Goal: Check status: Check status

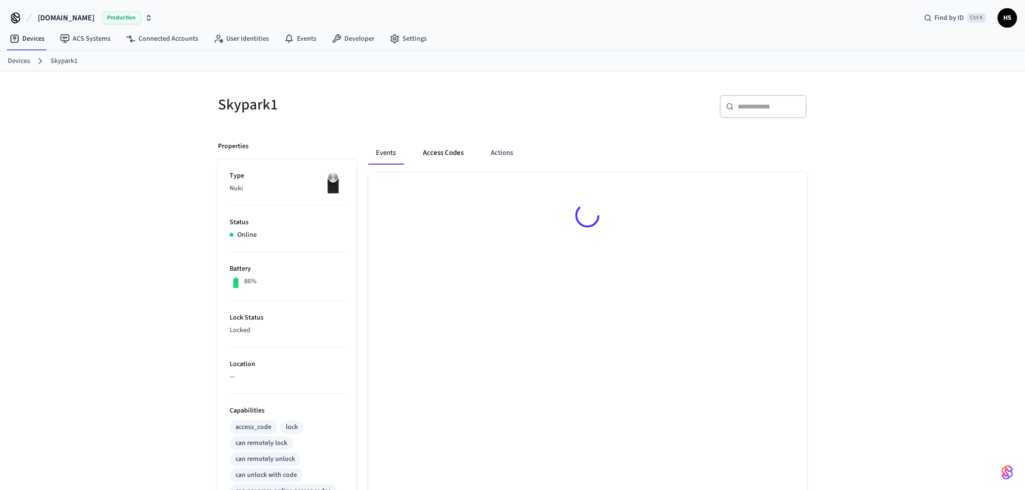
click at [449, 151] on button "Access Codes" at bounding box center [443, 152] width 56 height 23
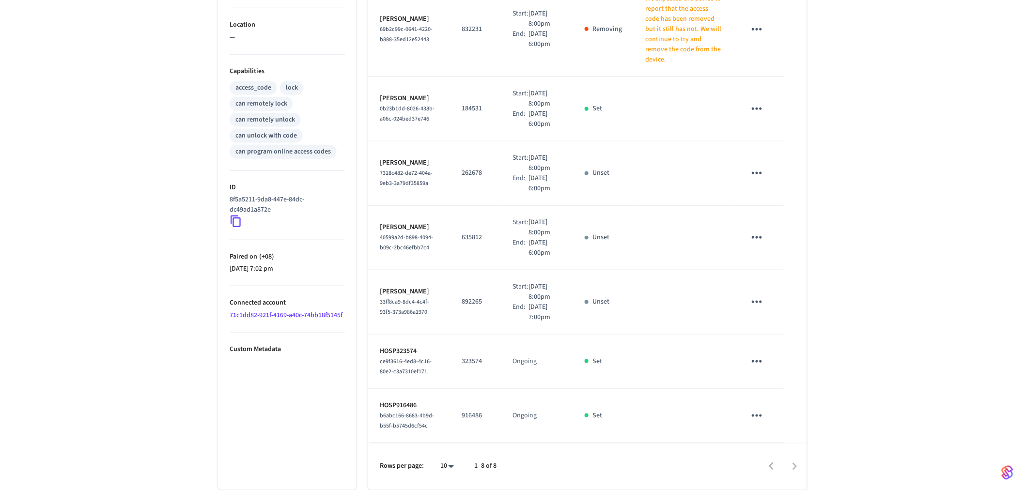
scroll to position [370, 0]
click at [452, 465] on body "[DOMAIN_NAME] Production Find by ID Ctrl K HS Devices ACS Systems Connected Acc…" at bounding box center [516, 75] width 1033 height 830
click at [446, 465] on li "All" at bounding box center [444, 462] width 26 height 26
type input "**"
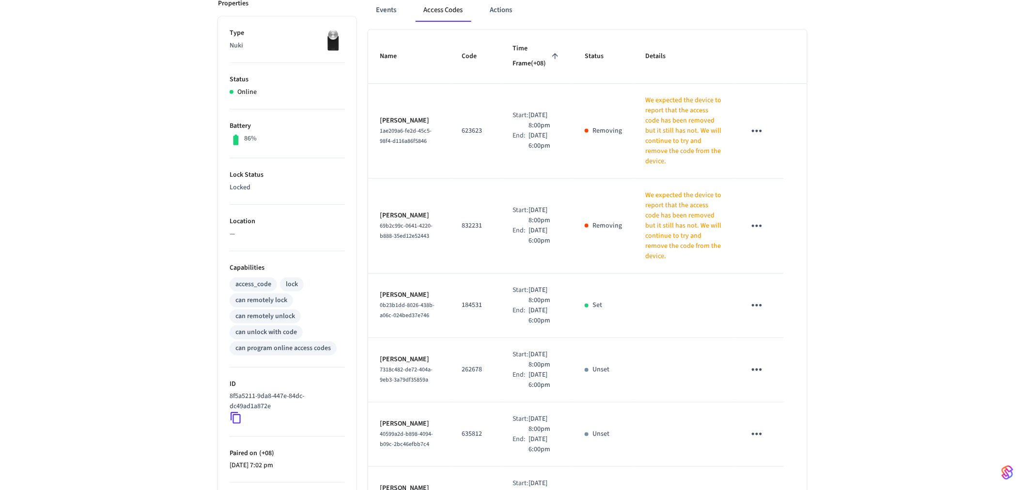
scroll to position [0, 0]
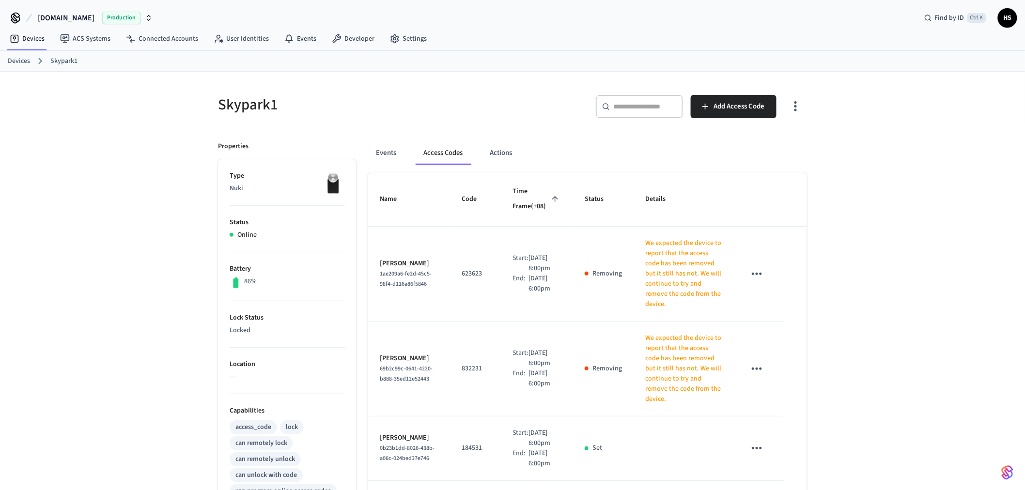
click at [811, 108] on div "Skypark1 ​ ​ Add Access Code Properties Type Nuki Status Online Battery 86% Loc…" at bounding box center [512, 456] width 604 height 746
click at [798, 109] on icon "button" at bounding box center [795, 106] width 15 height 15
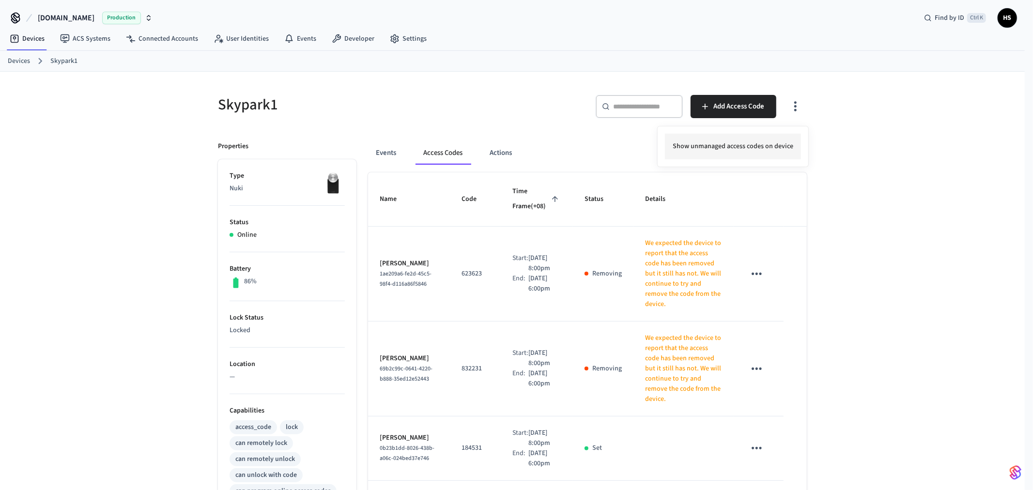
click at [770, 148] on li "Show unmanaged access codes on device" at bounding box center [733, 147] width 136 height 26
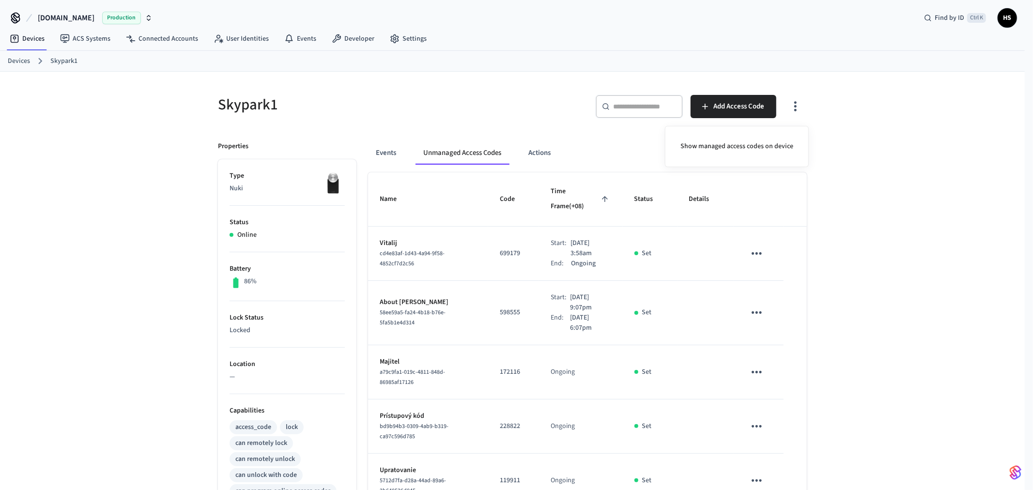
click at [466, 240] on div at bounding box center [516, 245] width 1033 height 490
click at [399, 158] on button "Events" at bounding box center [386, 152] width 36 height 23
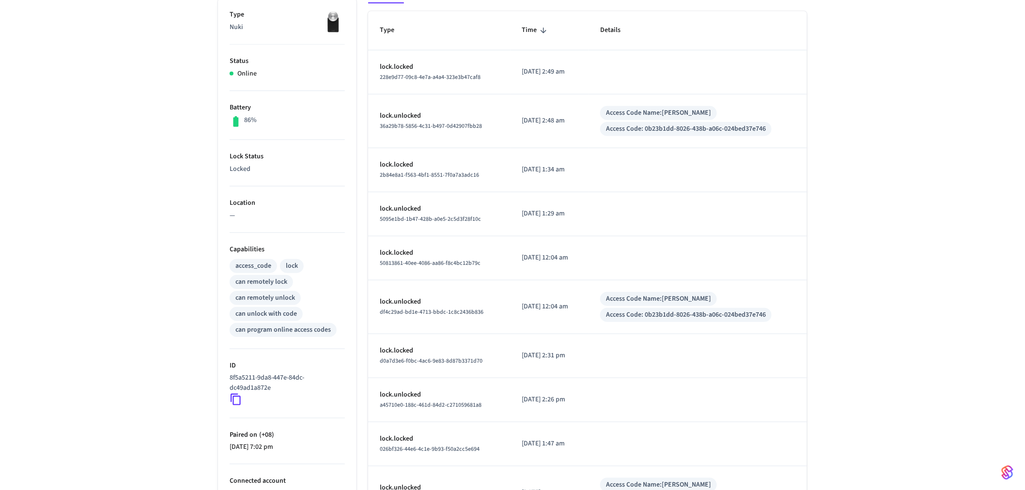
click at [491, 258] on td "lock.locked 50813861-40ee-4086-aa86-f8c4bc12b79c" at bounding box center [439, 258] width 142 height 44
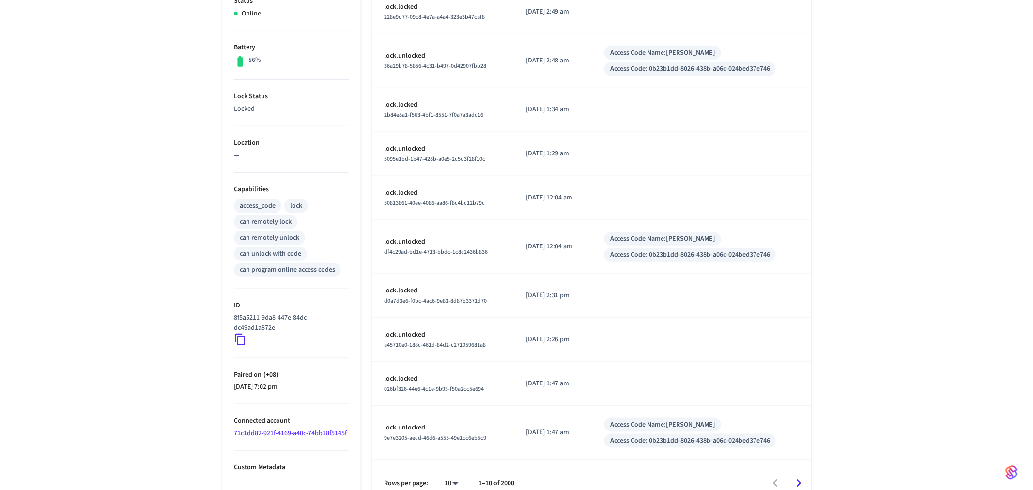
scroll to position [239, 0]
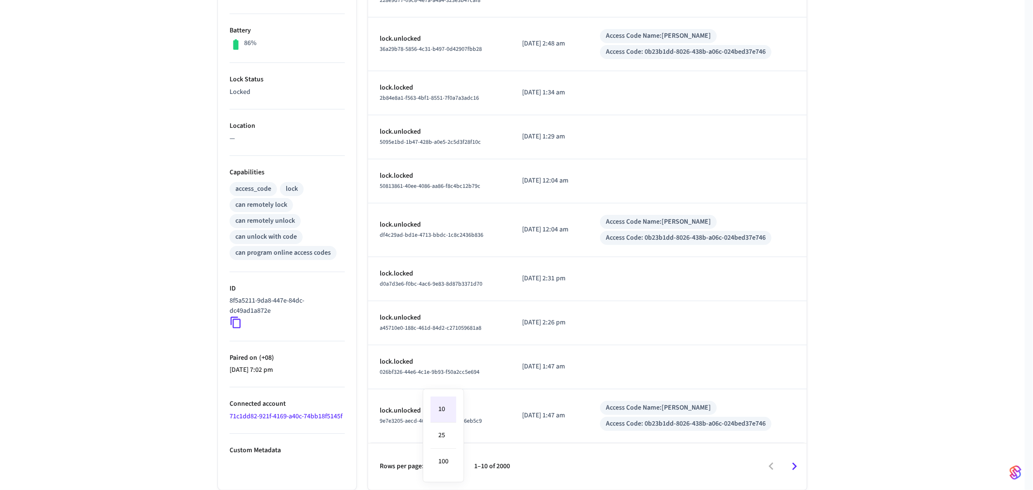
click at [444, 465] on body "[DOMAIN_NAME] Production Find by ID Ctrl K HS Devices ACS Systems Connected Acc…" at bounding box center [516, 126] width 1033 height 728
click at [444, 465] on li "100" at bounding box center [444, 462] width 26 height 26
type input "***"
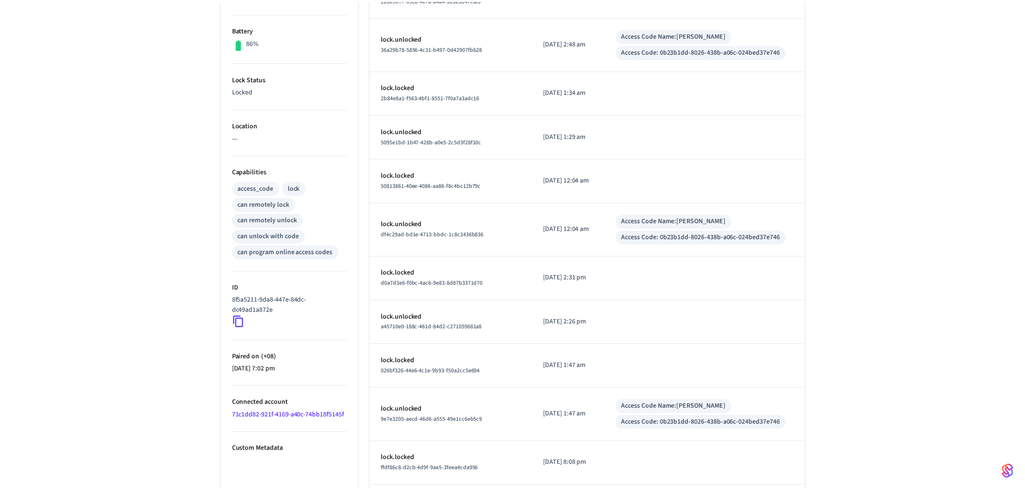
scroll to position [4267, 0]
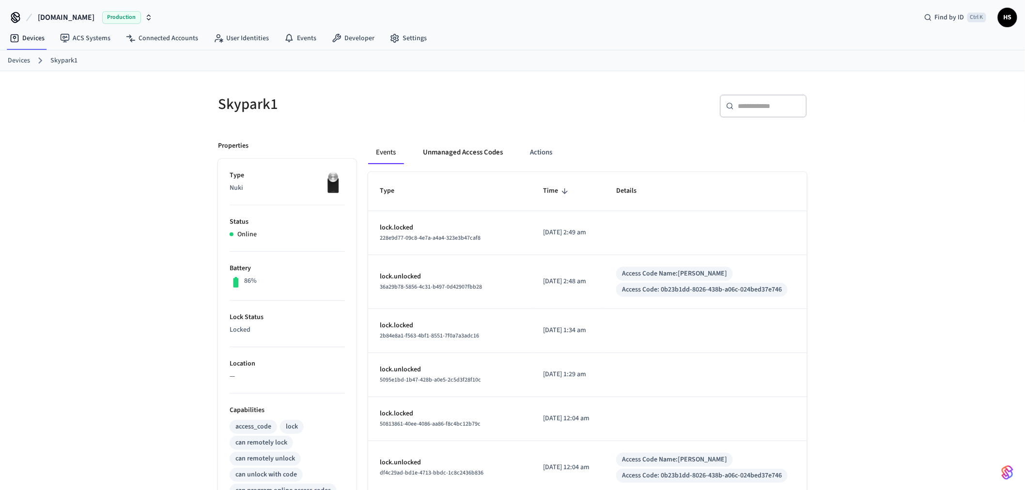
scroll to position [0, 0]
click at [462, 147] on button "Unmanaged Access Codes" at bounding box center [462, 152] width 95 height 23
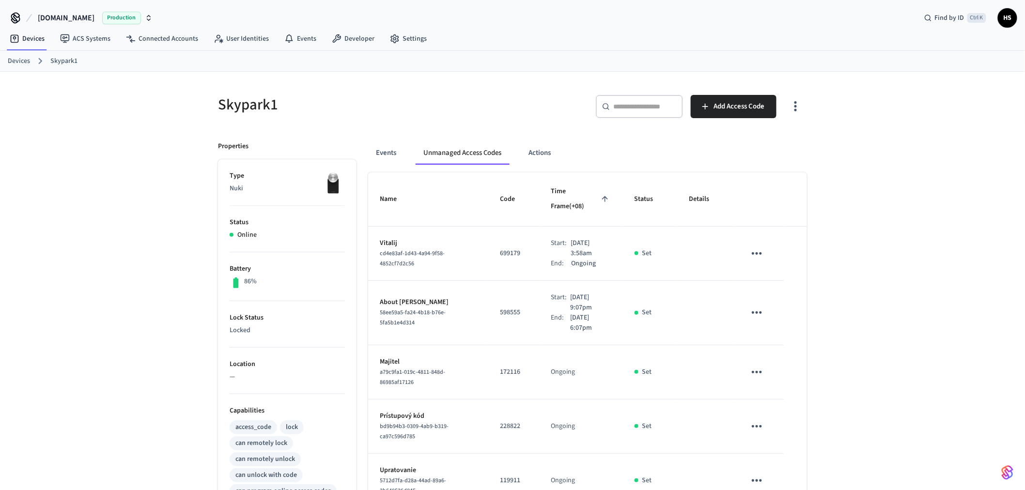
click at [807, 108] on div "Skypark1 ​ ​ Add Access Code Properties Type Nuki Status Online Battery 86% Loc…" at bounding box center [512, 395] width 604 height 625
click at [788, 110] on icon "button" at bounding box center [795, 106] width 15 height 15
click at [751, 138] on li "Show managed access codes on device" at bounding box center [737, 147] width 128 height 26
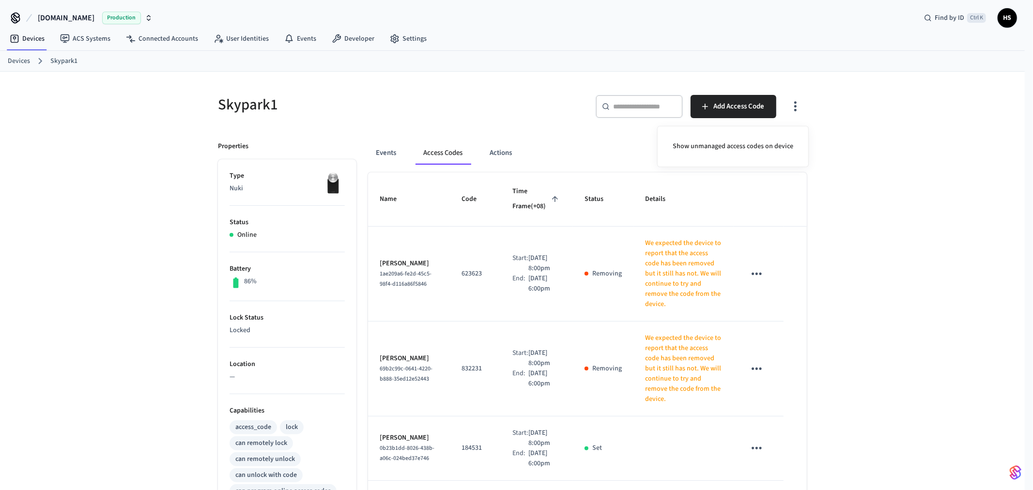
click at [882, 232] on div at bounding box center [516, 245] width 1033 height 490
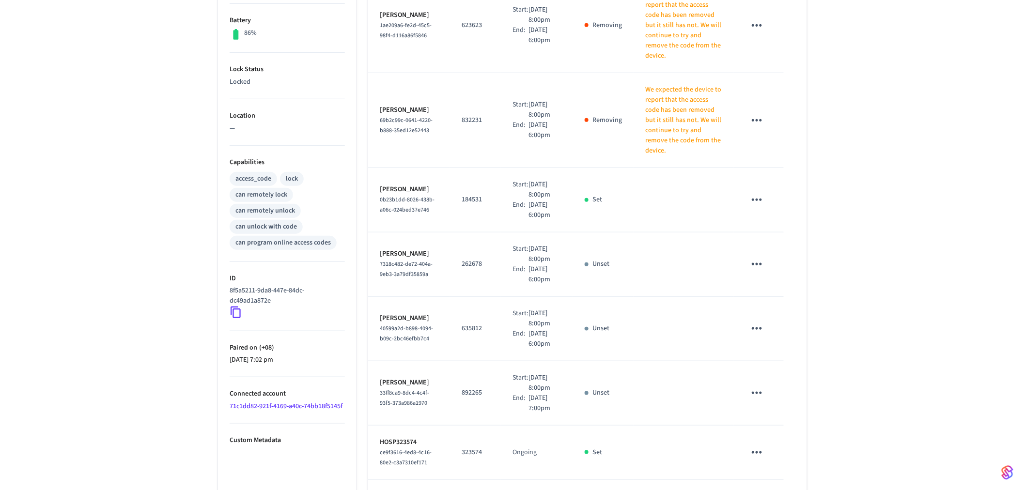
scroll to position [370, 0]
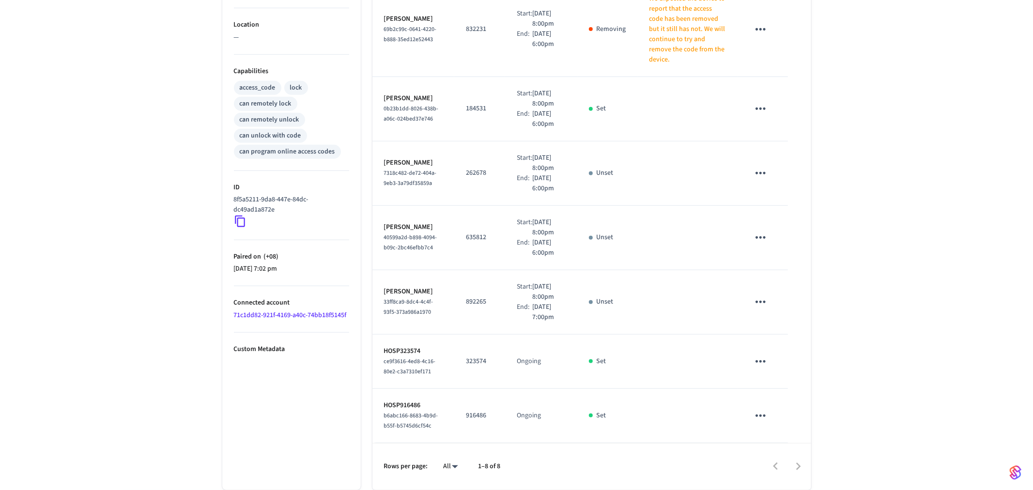
click at [446, 459] on body "[DOMAIN_NAME] Production Find by ID Ctrl K HS Devices ACS Systems Connected Acc…" at bounding box center [516, 75] width 1033 height 830
click at [444, 464] on li "All" at bounding box center [444, 462] width 26 height 26
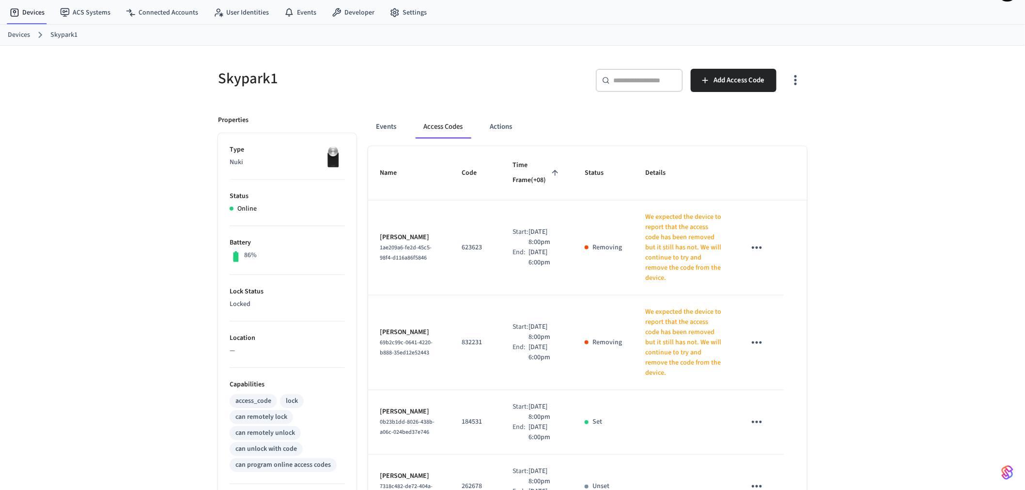
scroll to position [0, 0]
